Goal: Transaction & Acquisition: Purchase product/service

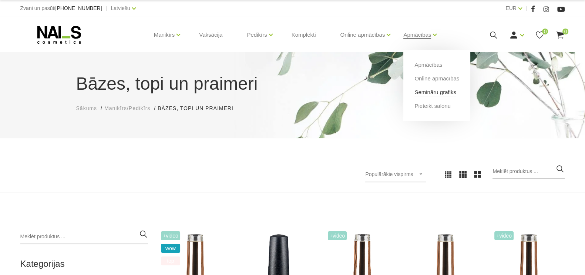
click at [431, 90] on link "Semināru grafiks" at bounding box center [435, 92] width 42 height 8
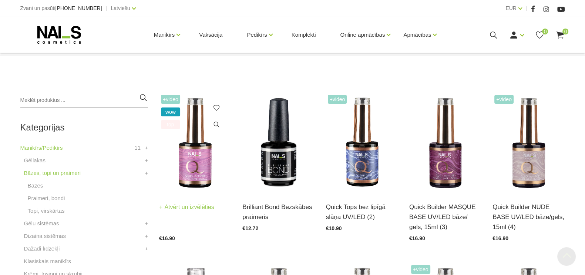
scroll to position [185, 0]
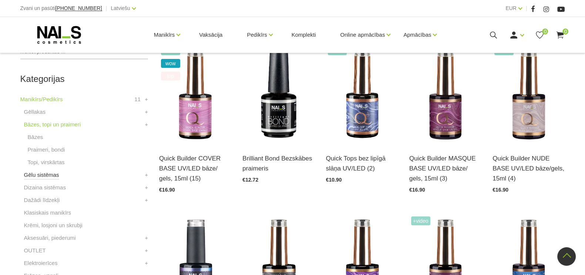
click at [44, 174] on link "Gēlu sistēmas" at bounding box center [41, 174] width 35 height 9
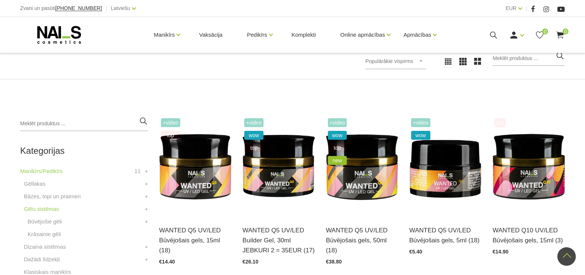
scroll to position [110, 0]
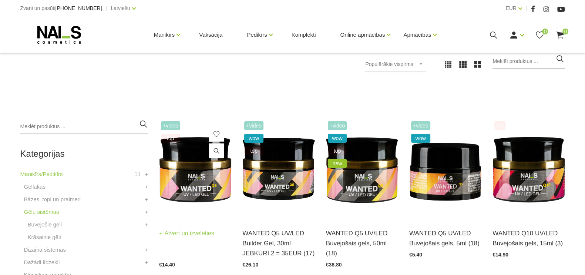
click at [178, 175] on img at bounding box center [195, 169] width 72 height 100
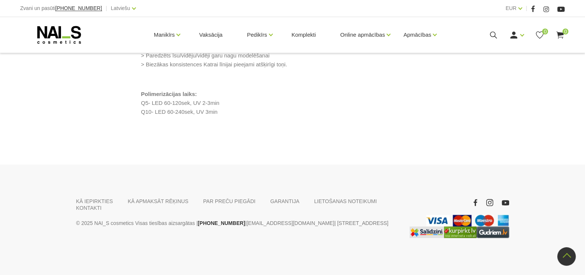
scroll to position [827, 0]
